Goal: Information Seeking & Learning: Learn about a topic

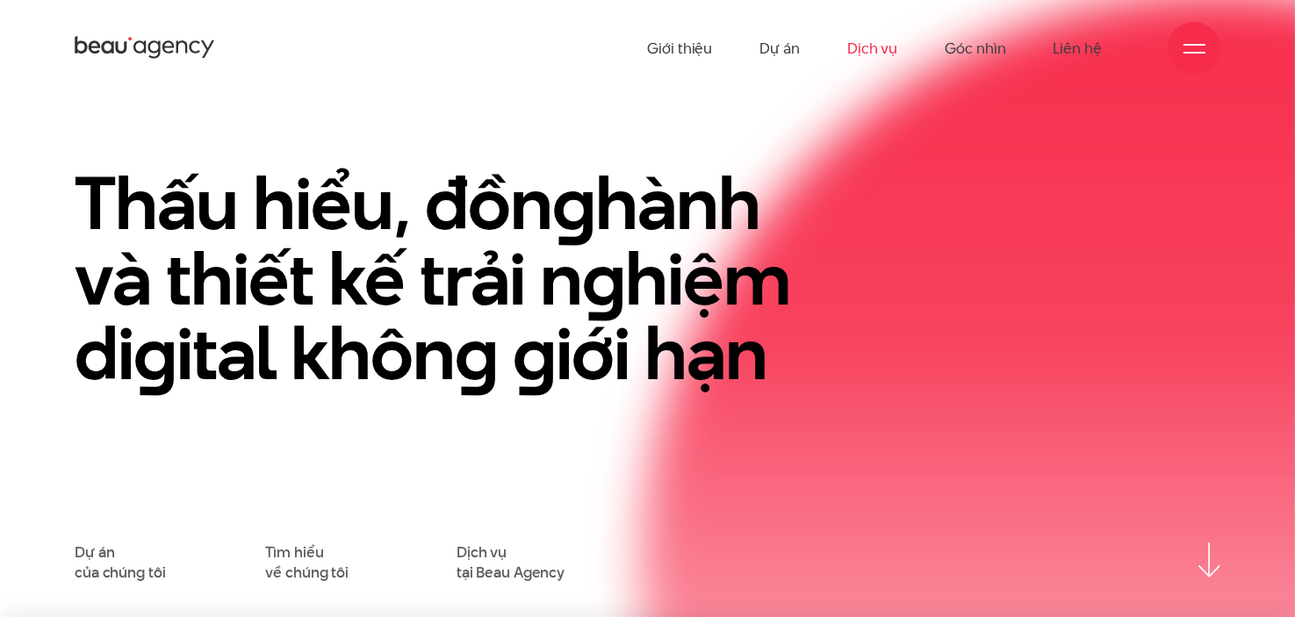
click at [890, 48] on link "Dịch vụ" at bounding box center [872, 48] width 50 height 97
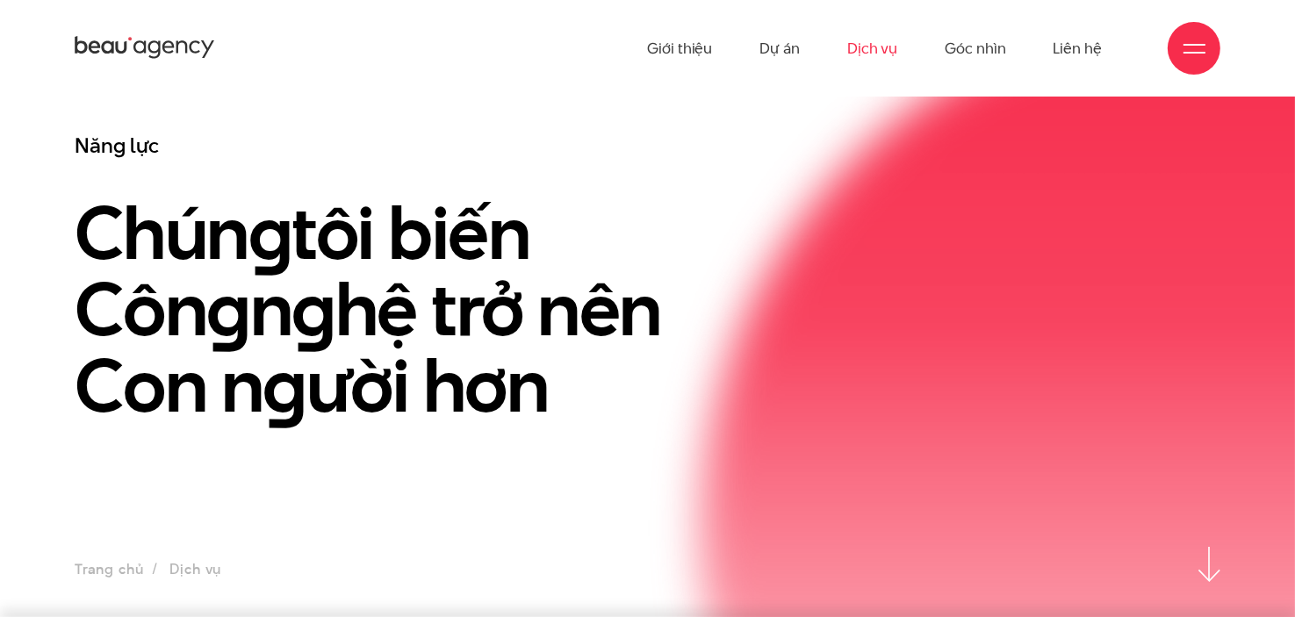
click at [987, 51] on link "Góc nhìn" at bounding box center [974, 48] width 61 height 97
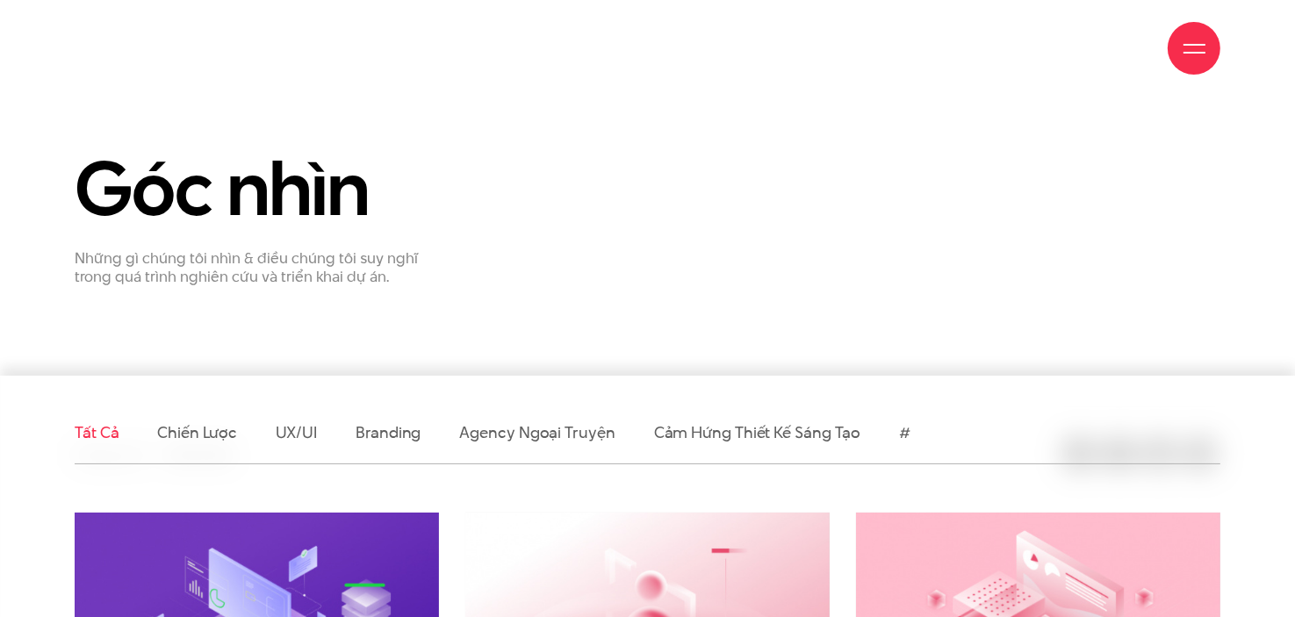
scroll to position [439, 0]
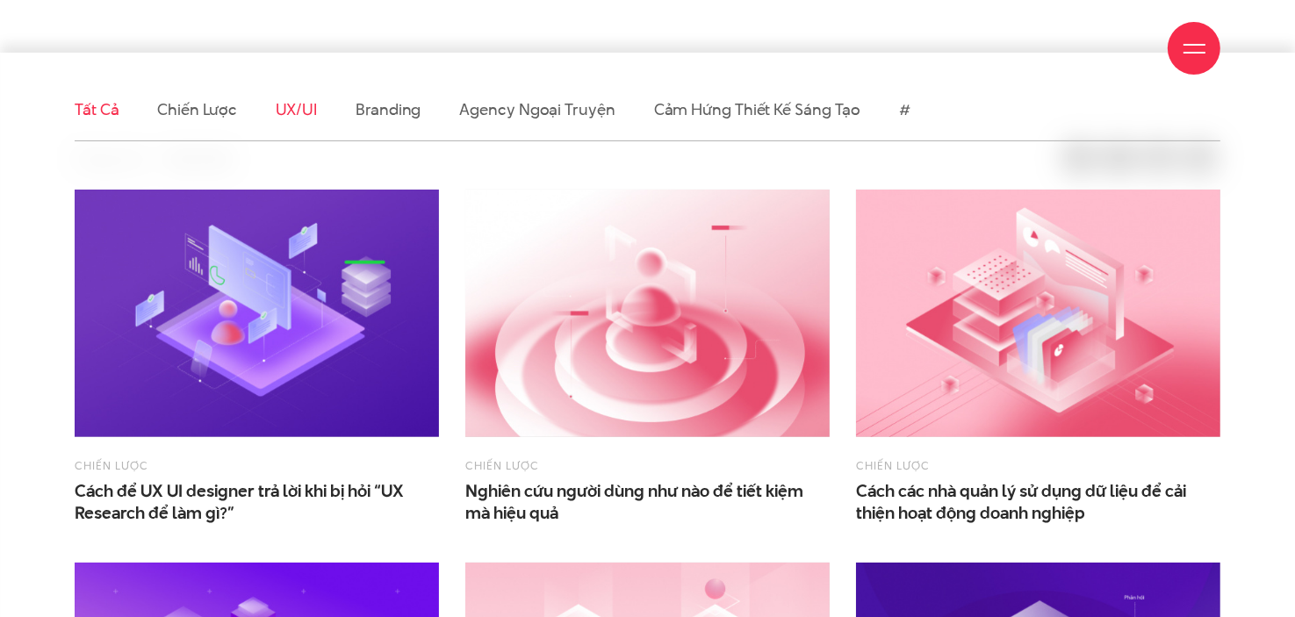
click at [290, 119] on link "UX/UI" at bounding box center [297, 109] width 42 height 22
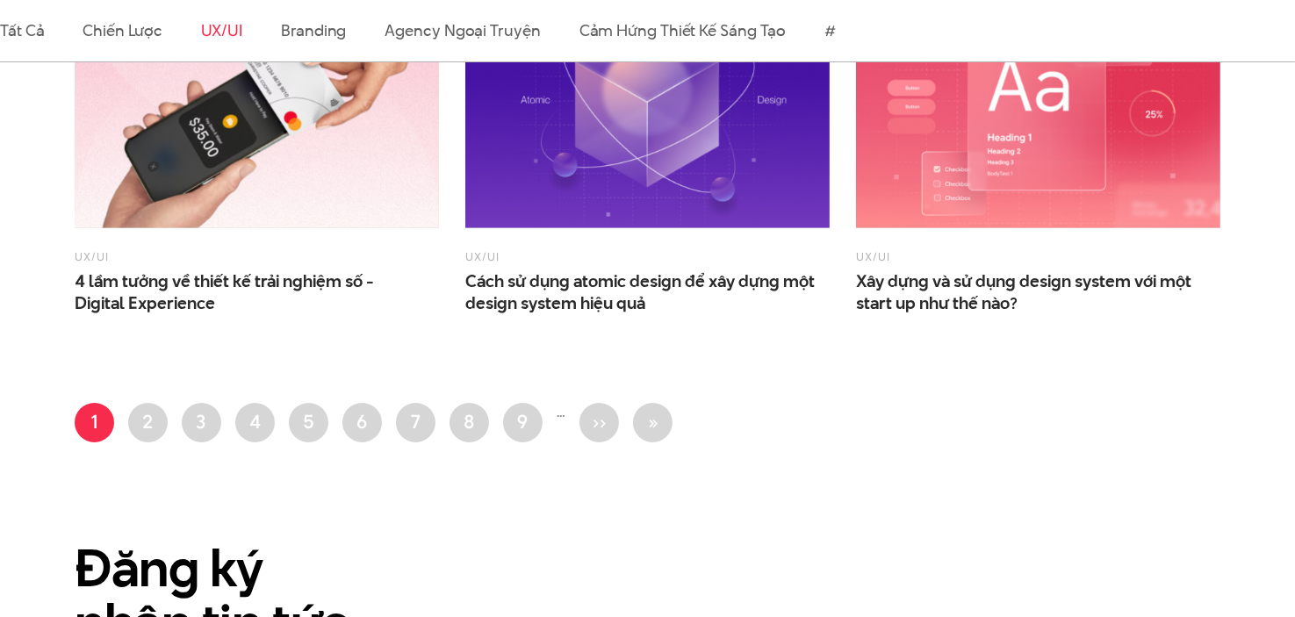
scroll to position [1492, 0]
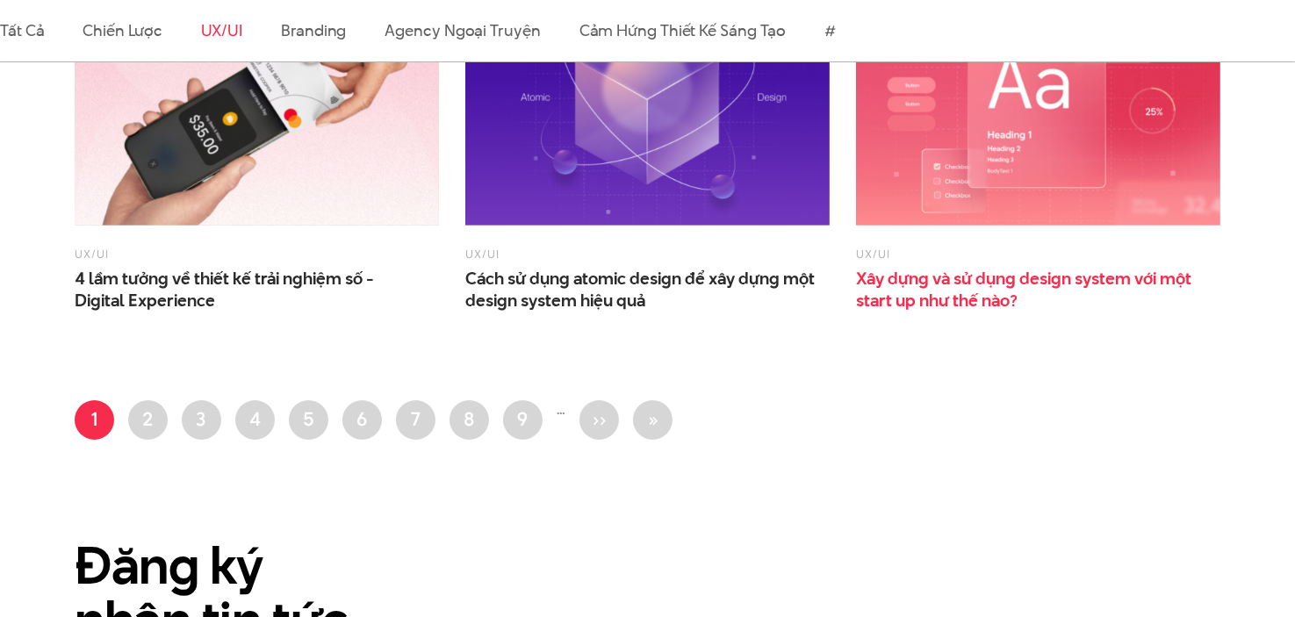
click at [1074, 268] on span "Xây dựng và sử dụng design system với một start up như thế nào?" at bounding box center [1031, 290] width 351 height 44
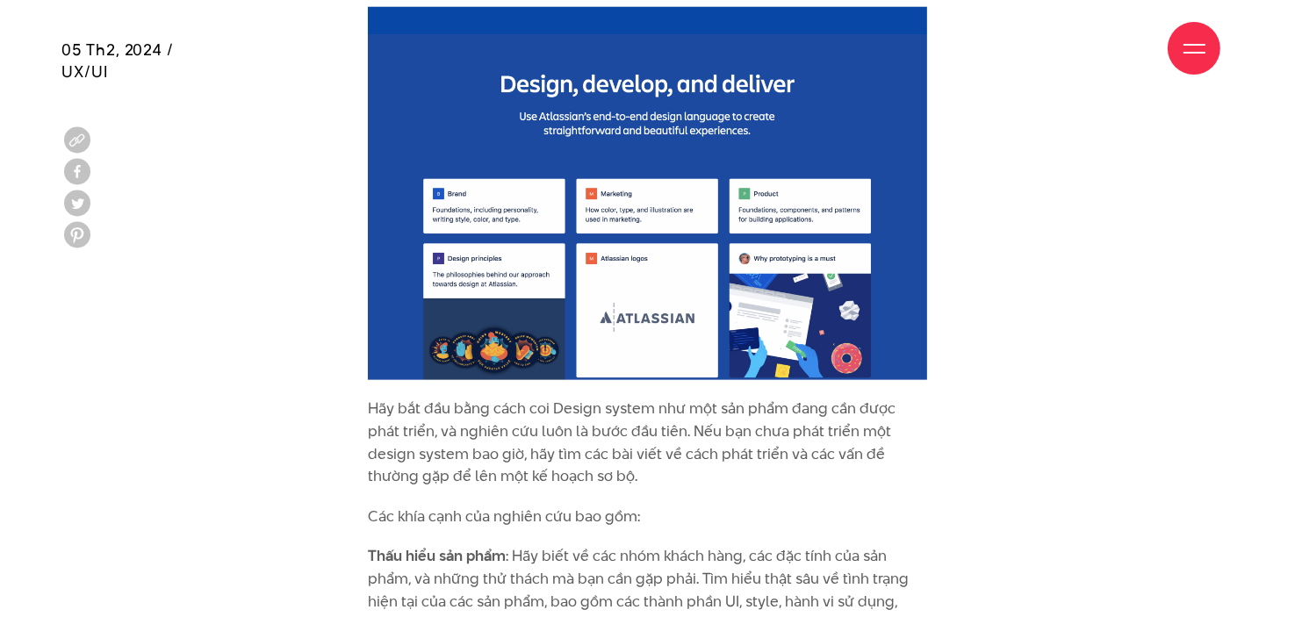
scroll to position [2019, 0]
